Goal: Navigation & Orientation: Find specific page/section

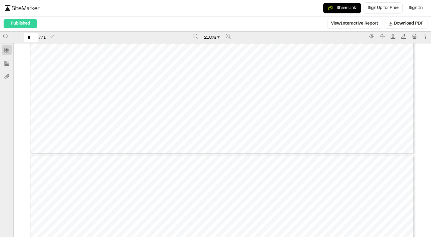
scroll to position [389, 0]
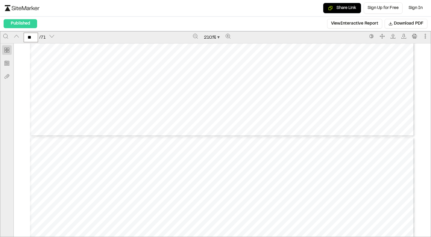
scroll to position [6410, 0]
type input "**"
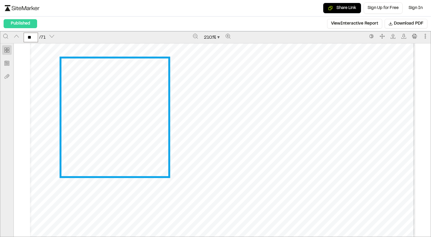
click at [87, 108] on link "Page 12" at bounding box center [114, 116] width 107 height 117
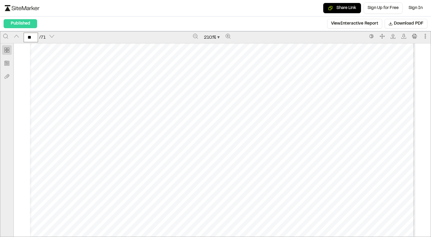
scroll to position [5571, 0]
click at [264, 118] on div "Prepared by [PERSON_NAME] - 12 - Created with SiteMarker" at bounding box center [222, 201] width 385 height 498
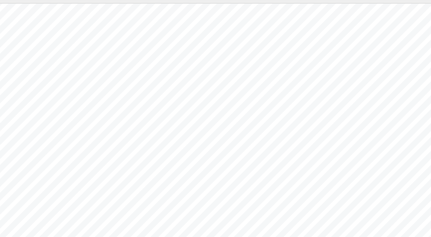
scroll to position [5681, 0]
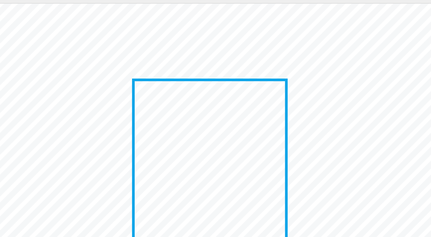
click at [228, 146] on link "Page 12" at bounding box center [222, 157] width 107 height 117
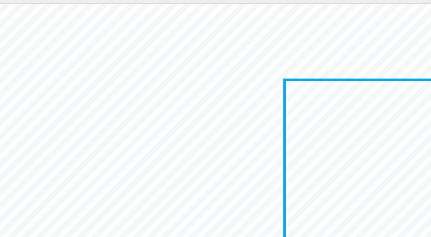
click at [349, 130] on link "Page 12" at bounding box center [330, 157] width 107 height 117
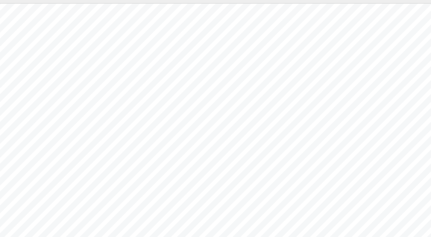
scroll to position [5851, 0]
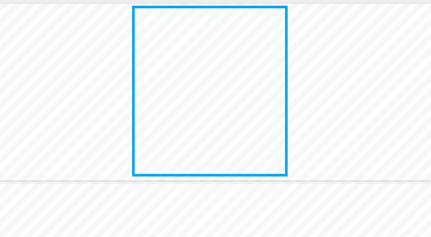
click at [235, 106] on link "Page 12" at bounding box center [222, 105] width 107 height 117
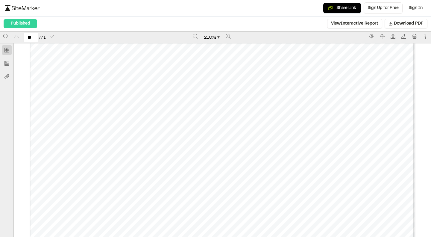
scroll to position [31932, 0]
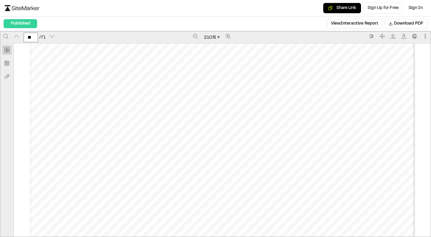
scroll to position [34613, 0]
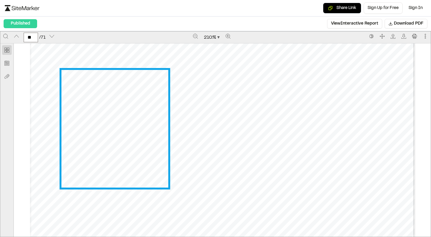
click at [97, 118] on link "Page 70" at bounding box center [114, 128] width 107 height 117
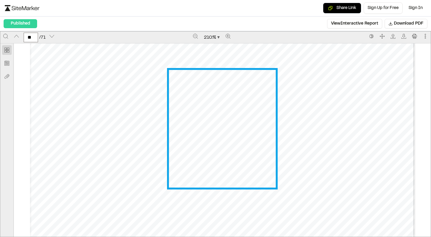
click at [205, 103] on link "Page 70" at bounding box center [222, 128] width 107 height 117
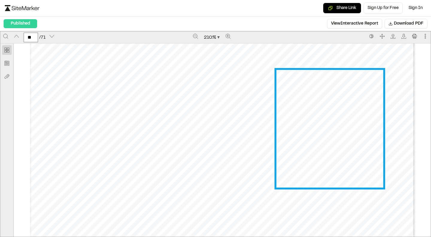
click at [308, 121] on link "Page 70" at bounding box center [330, 128] width 107 height 117
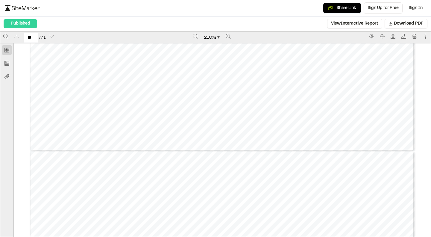
type input "**"
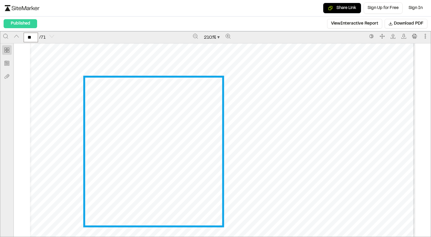
click at [167, 119] on link "Page 71" at bounding box center [153, 152] width 137 height 148
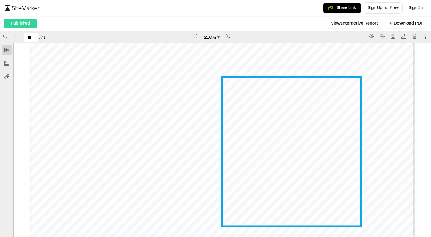
click at [301, 132] on link "Page 71" at bounding box center [291, 152] width 137 height 148
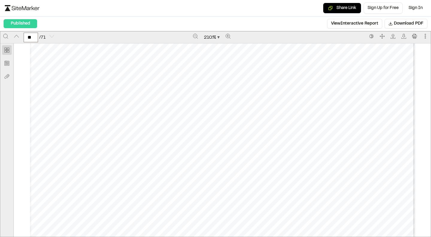
scroll to position [35176, 0]
